Goal: Information Seeking & Learning: Learn about a topic

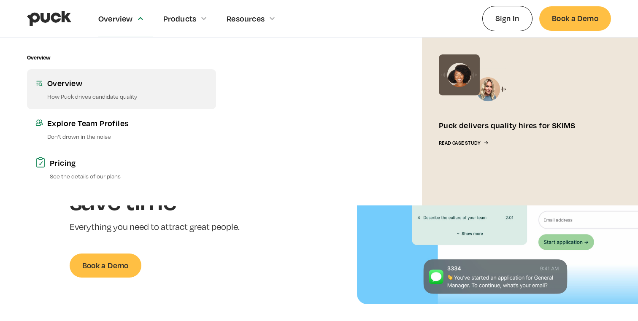
click at [100, 90] on link "Overview How Puck drives candidate quality" at bounding box center [121, 89] width 189 height 40
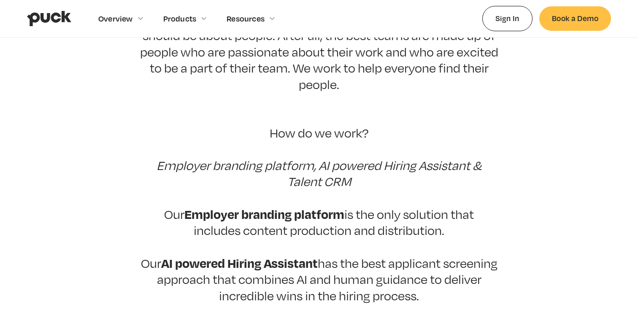
scroll to position [150, 0]
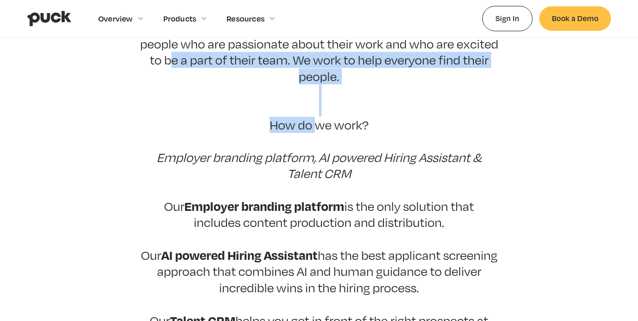
drag, startPoint x: 175, startPoint y: 64, endPoint x: 306, endPoint y: 103, distance: 136.8
click at [306, 103] on p "At [GEOGRAPHIC_DATA], we believe that the hiring process should be about people…" at bounding box center [319, 190] width 359 height 374
click at [307, 103] on p "At [GEOGRAPHIC_DATA], we believe that the hiring process should be about people…" at bounding box center [319, 190] width 359 height 374
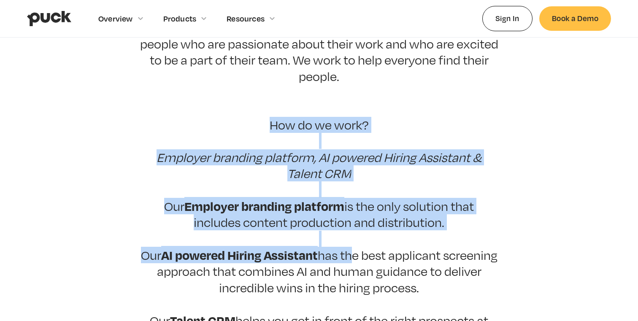
drag, startPoint x: 269, startPoint y: 103, endPoint x: 380, endPoint y: 242, distance: 178.2
click at [380, 242] on p "At [GEOGRAPHIC_DATA], we believe that the hiring process should be about people…" at bounding box center [319, 190] width 359 height 374
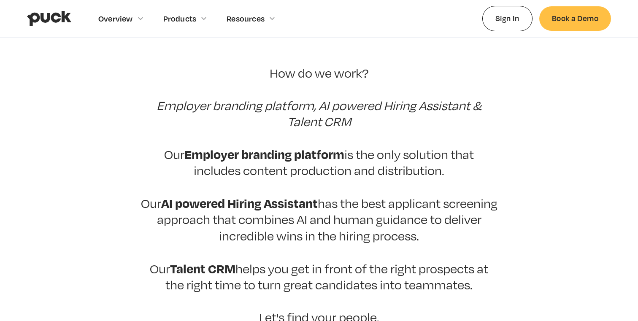
scroll to position [203, 0]
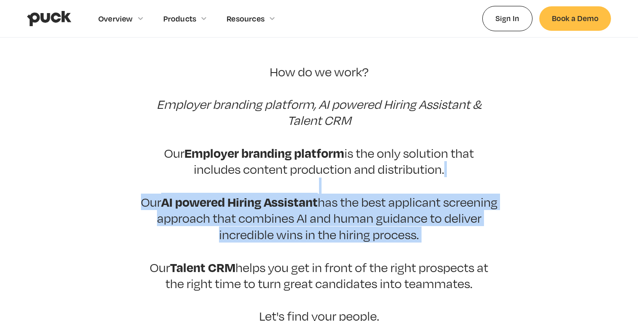
drag, startPoint x: 280, startPoint y: 174, endPoint x: 380, endPoint y: 235, distance: 118.1
click at [380, 235] on p "At [GEOGRAPHIC_DATA], we believe that the hiring process should be about people…" at bounding box center [319, 137] width 359 height 374
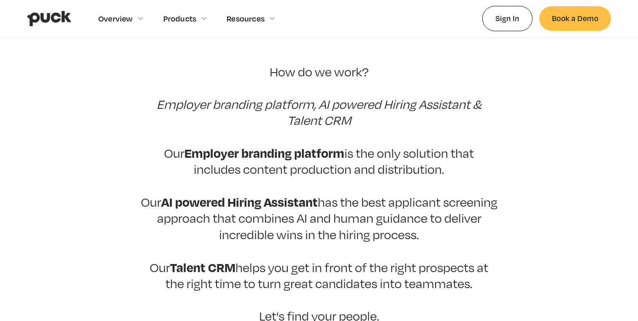
drag, startPoint x: 305, startPoint y: 194, endPoint x: 464, endPoint y: 221, distance: 161.5
click at [464, 221] on p "At [GEOGRAPHIC_DATA], we believe that the hiring process should be about people…" at bounding box center [319, 137] width 359 height 374
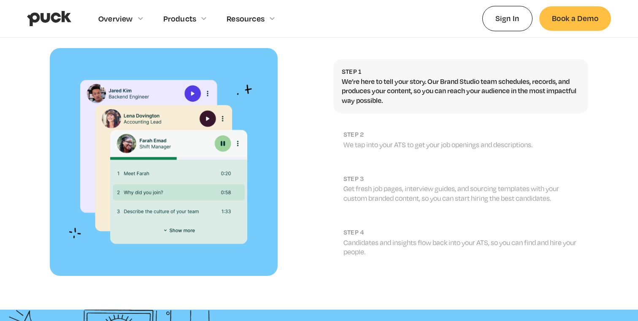
scroll to position [1033, 0]
